Goal: Transaction & Acquisition: Download file/media

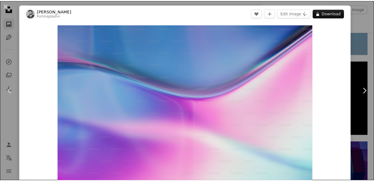
scroll to position [3844, 0]
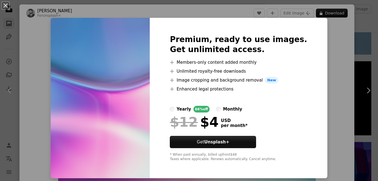
click at [325, 35] on div "An X shape Premium, ready to use images. Get unlimited access. A plus sign Memb…" at bounding box center [189, 90] width 378 height 181
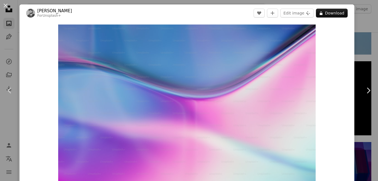
drag, startPoint x: 364, startPoint y: 55, endPoint x: 337, endPoint y: 60, distance: 26.9
click at [364, 55] on div "An X shape Chevron left Chevron right [PERSON_NAME] For Unsplash+ A heart A plu…" at bounding box center [189, 90] width 378 height 181
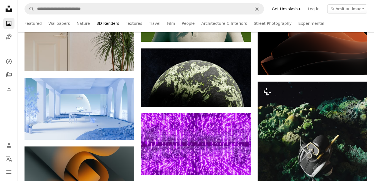
scroll to position [5293, 0]
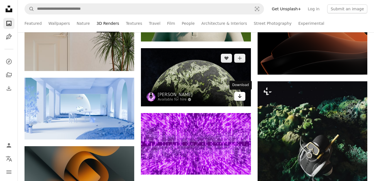
click at [240, 95] on icon "Arrow pointing down" at bounding box center [240, 96] width 4 height 7
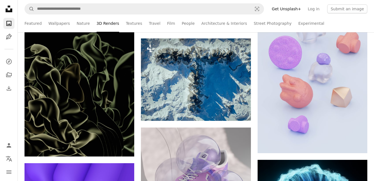
scroll to position [5488, 0]
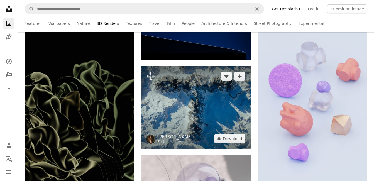
click at [185, 105] on img at bounding box center [196, 107] width 110 height 82
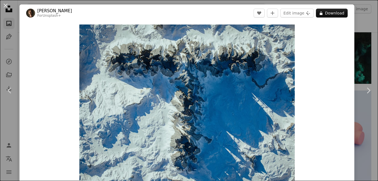
click at [363, 62] on div "An X shape Chevron left Chevron right [PERSON_NAME] For Unsplash+ A heart A plu…" at bounding box center [189, 90] width 378 height 181
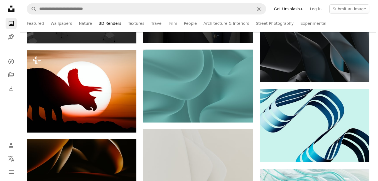
scroll to position [6129, 0]
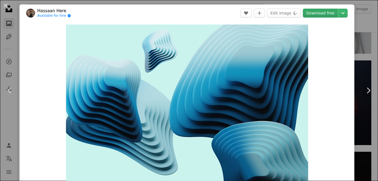
click at [326, 14] on link "Download free" at bounding box center [320, 13] width 35 height 9
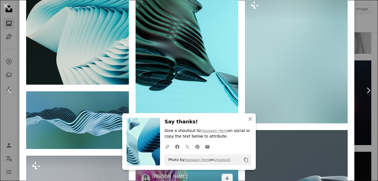
scroll to position [446, 0]
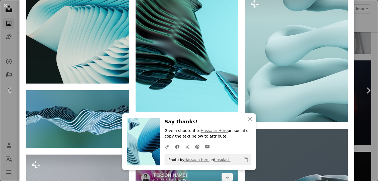
click at [200, 119] on img at bounding box center [187, 153] width 103 height 69
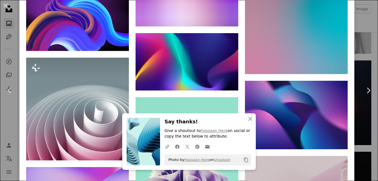
scroll to position [4095, 0]
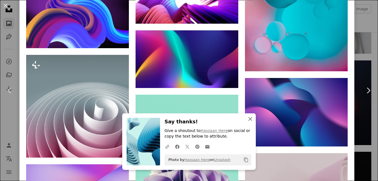
click at [250, 118] on icon "An X shape" at bounding box center [250, 119] width 7 height 7
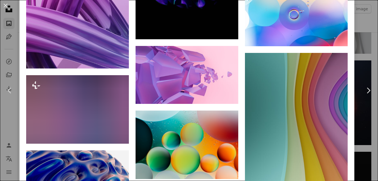
scroll to position [7353, 0]
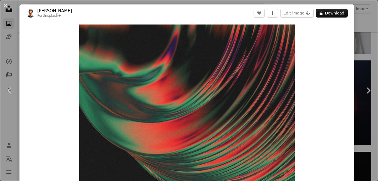
click at [357, 62] on div "An X shape Chevron left Chevron right Ardian Pranomo For Unsplash+ A heart A pl…" at bounding box center [189, 90] width 378 height 181
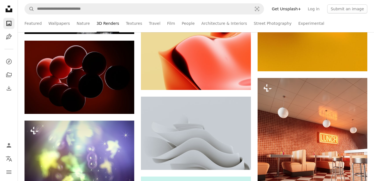
scroll to position [7131, 0]
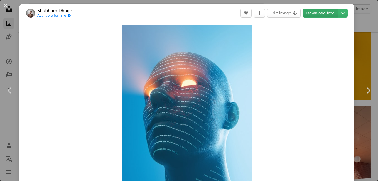
click at [319, 14] on link "Download free" at bounding box center [320, 13] width 35 height 9
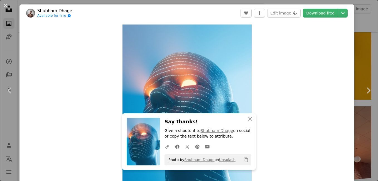
click at [359, 44] on div "An X shape Chevron left Chevron right An X shape Close Say thanks! Give a shout…" at bounding box center [189, 90] width 378 height 181
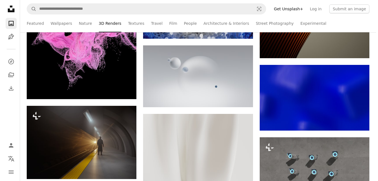
scroll to position [7772, 0]
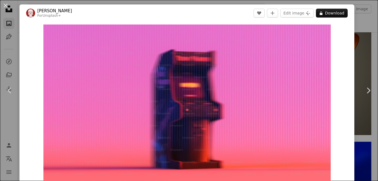
drag, startPoint x: 357, startPoint y: 49, endPoint x: 351, endPoint y: 50, distance: 6.2
click at [357, 49] on div "An X shape Chevron left Chevron right [PERSON_NAME] For Unsplash+ A heart A plu…" at bounding box center [189, 90] width 378 height 181
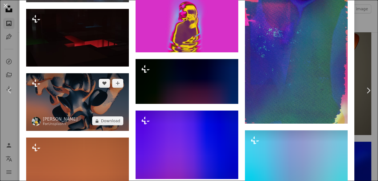
scroll to position [836, 0]
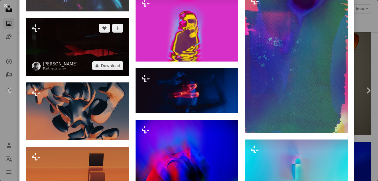
click at [91, 45] on img at bounding box center [77, 47] width 103 height 58
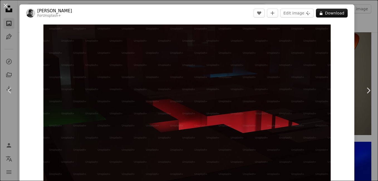
click at [365, 55] on div "An X shape Chevron left Chevron right [PERSON_NAME] For Unsplash+ A heart A plu…" at bounding box center [189, 90] width 378 height 181
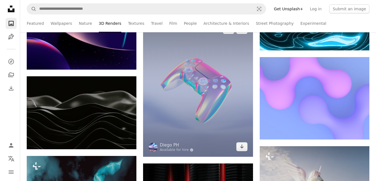
scroll to position [9221, 0]
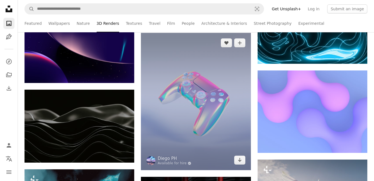
click at [238, 74] on img at bounding box center [196, 101] width 110 height 137
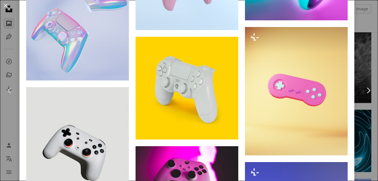
scroll to position [557, 0]
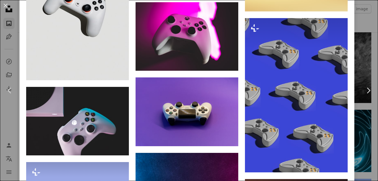
click at [365, 60] on div "An X shape Chevron left Chevron right Diego PH Available for hire A checkmark i…" at bounding box center [189, 90] width 378 height 181
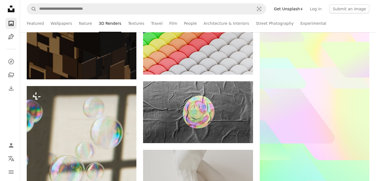
scroll to position [10307, 0]
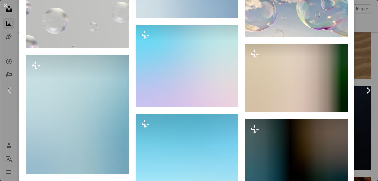
scroll to position [585, 0]
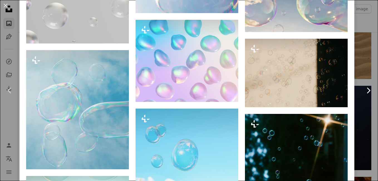
click at [359, 76] on link "Chevron right" at bounding box center [368, 90] width 19 height 53
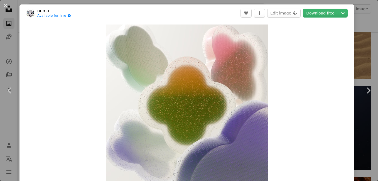
click at [360, 56] on div "An X shape Chevron left Chevron right nemo Available for hire A checkmark insid…" at bounding box center [189, 90] width 378 height 181
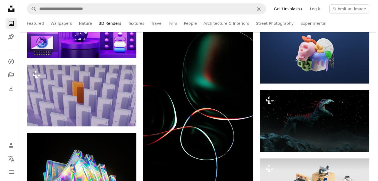
scroll to position [19695, 0]
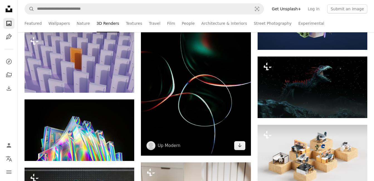
click at [221, 87] on img at bounding box center [196, 73] width 110 height 165
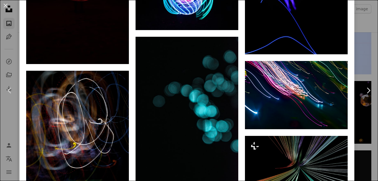
scroll to position [1254, 0]
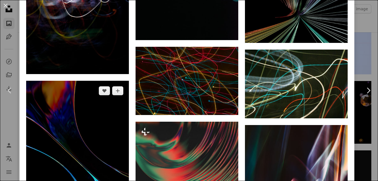
click at [97, 107] on img at bounding box center [77, 172] width 103 height 183
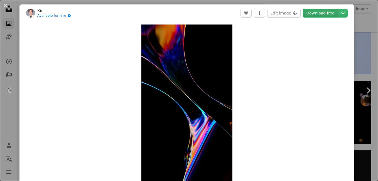
click at [312, 16] on link "Download free" at bounding box center [320, 13] width 35 height 9
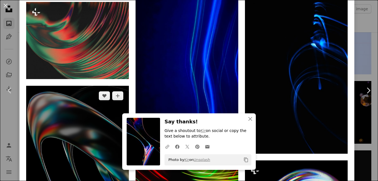
scroll to position [1142, 0]
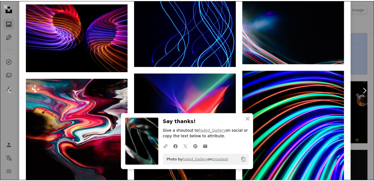
scroll to position [3545, 0]
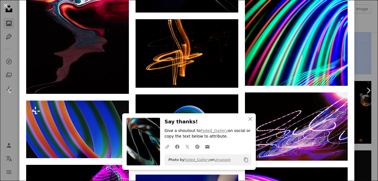
click at [361, 27] on div "An X shape Chevron left Chevron right An X shape Close Say thanks! Give a shout…" at bounding box center [189, 90] width 378 height 181
click at [361, 27] on ul "Featured Wallpapers Nature 3D Renders Textures Travel Film People Architecture …" at bounding box center [209, 23] width 323 height 18
